Goal: Navigation & Orientation: Find specific page/section

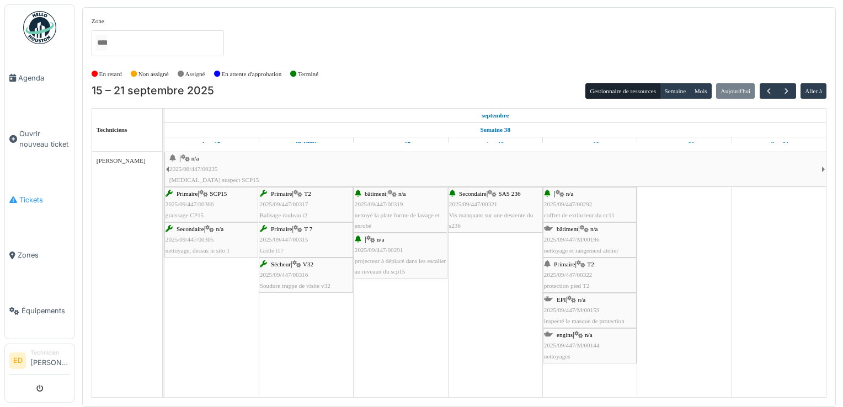
click at [35, 186] on link "Tickets" at bounding box center [39, 200] width 69 height 56
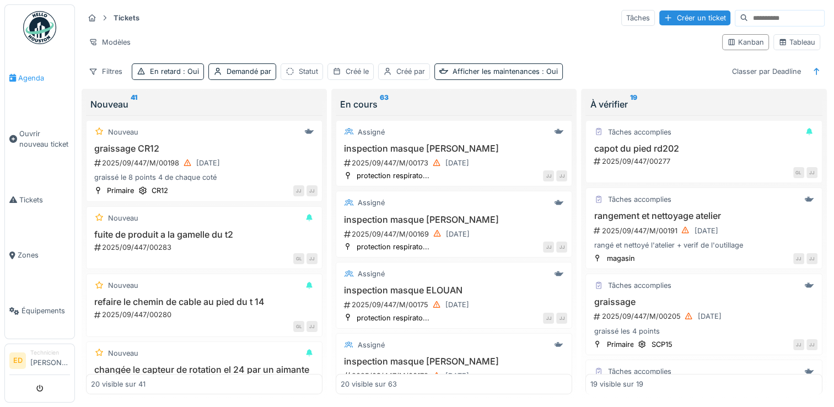
click at [35, 69] on link "Agenda" at bounding box center [39, 78] width 69 height 56
